Goal: Transaction & Acquisition: Book appointment/travel/reservation

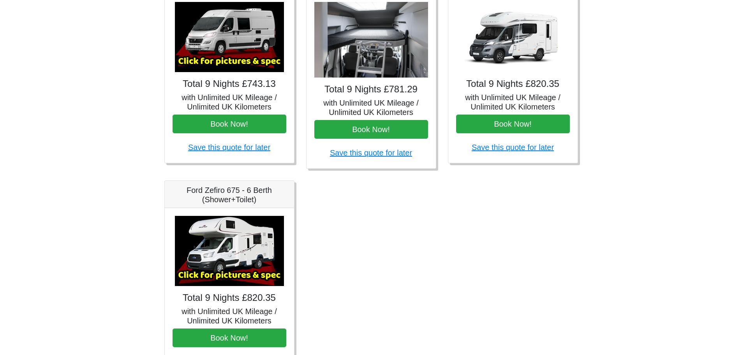
scroll to position [306, 0]
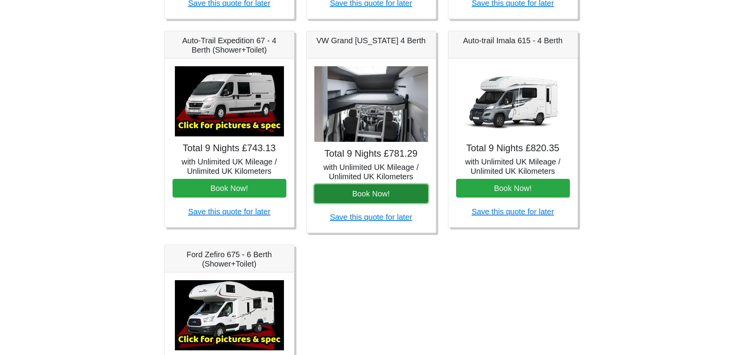
click at [355, 196] on button "Book Now!" at bounding box center [371, 193] width 114 height 19
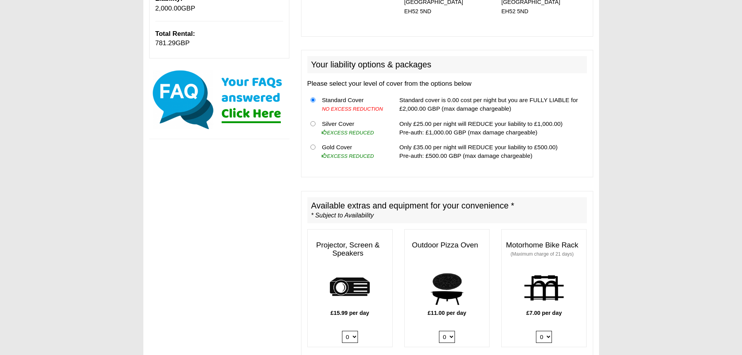
scroll to position [234, 0]
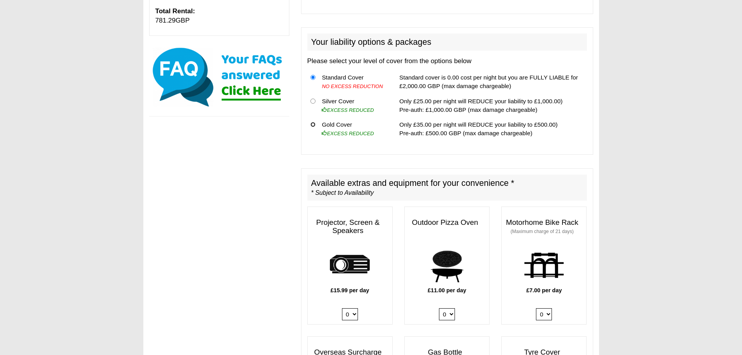
click at [313, 122] on input "radio" at bounding box center [312, 124] width 5 height 5
radio input "true"
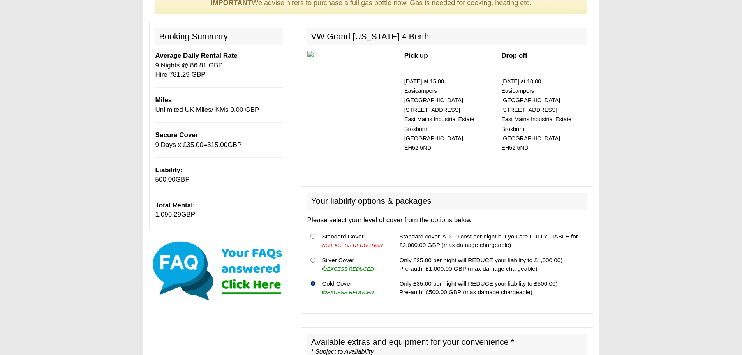
scroll to position [0, 0]
